Goal: Information Seeking & Learning: Compare options

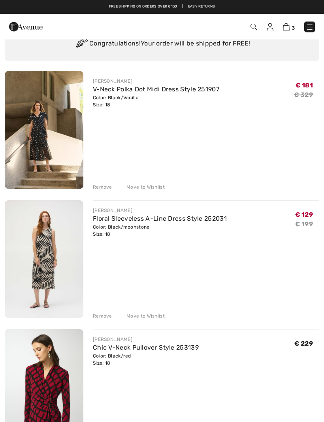
scroll to position [46, 0]
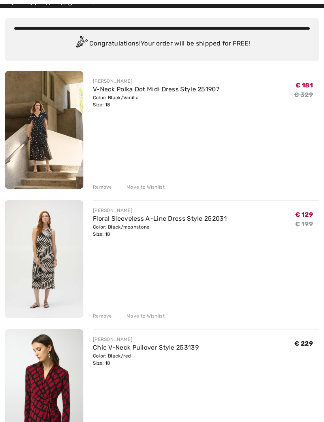
click at [33, 258] on img at bounding box center [44, 259] width 79 height 118
click at [46, 218] on img at bounding box center [44, 259] width 79 height 118
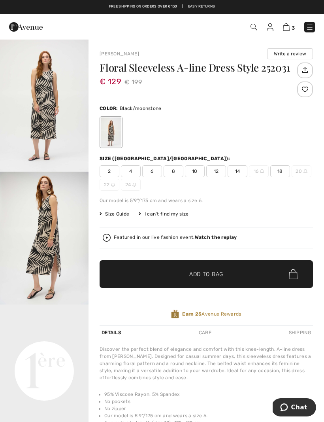
click at [14, 207] on img "2 / 5" at bounding box center [44, 238] width 89 height 133
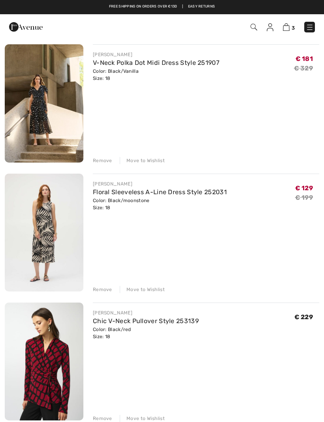
click at [40, 112] on img at bounding box center [44, 103] width 79 height 118
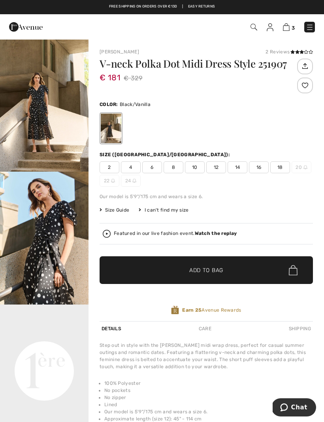
click at [30, 116] on img "1 / 7" at bounding box center [44, 105] width 89 height 133
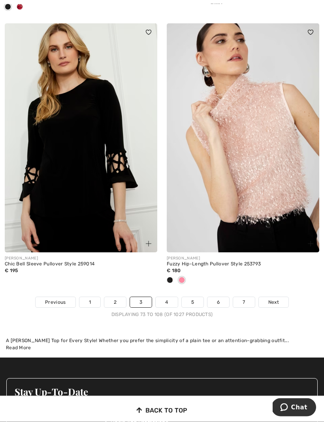
scroll to position [4661, 0]
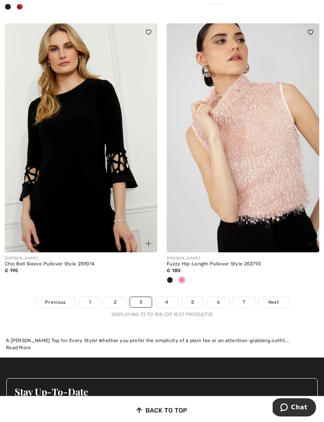
click at [167, 297] on link "4" at bounding box center [167, 302] width 22 height 10
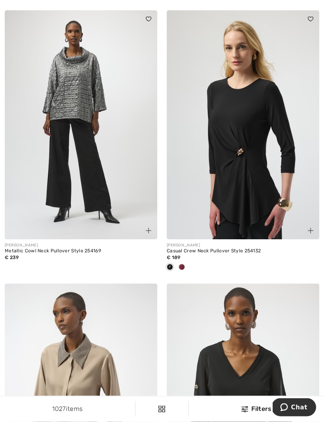
scroll to position [1733, 0]
click at [184, 266] on span at bounding box center [182, 267] width 6 height 6
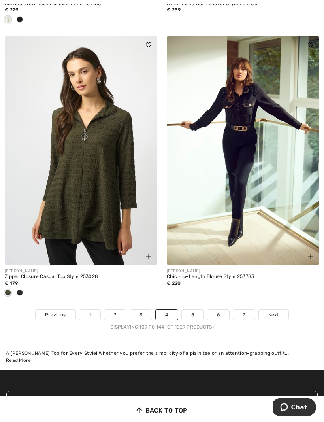
scroll to position [4687, 0]
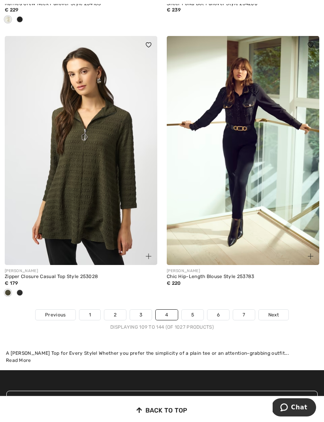
click at [191, 310] on link "5" at bounding box center [193, 314] width 22 height 10
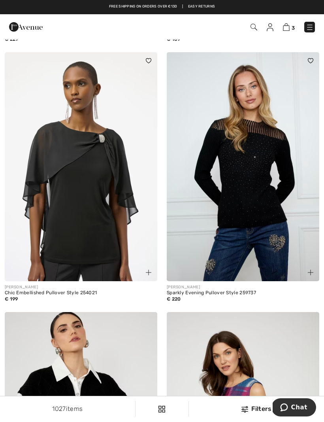
scroll to position [4409, 0]
